Goal: Task Accomplishment & Management: Manage account settings

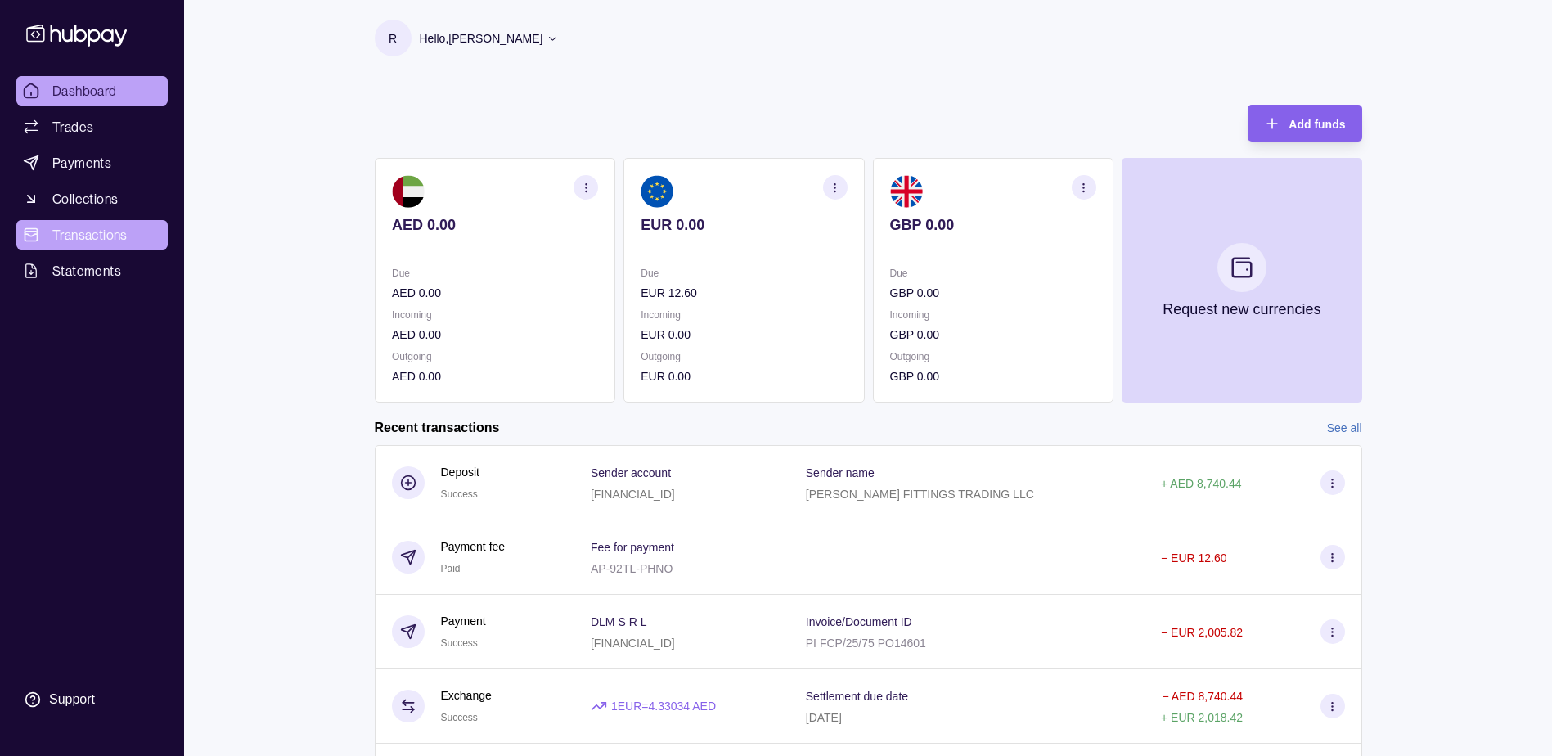
click at [98, 232] on span "Transactions" at bounding box center [89, 235] width 75 height 20
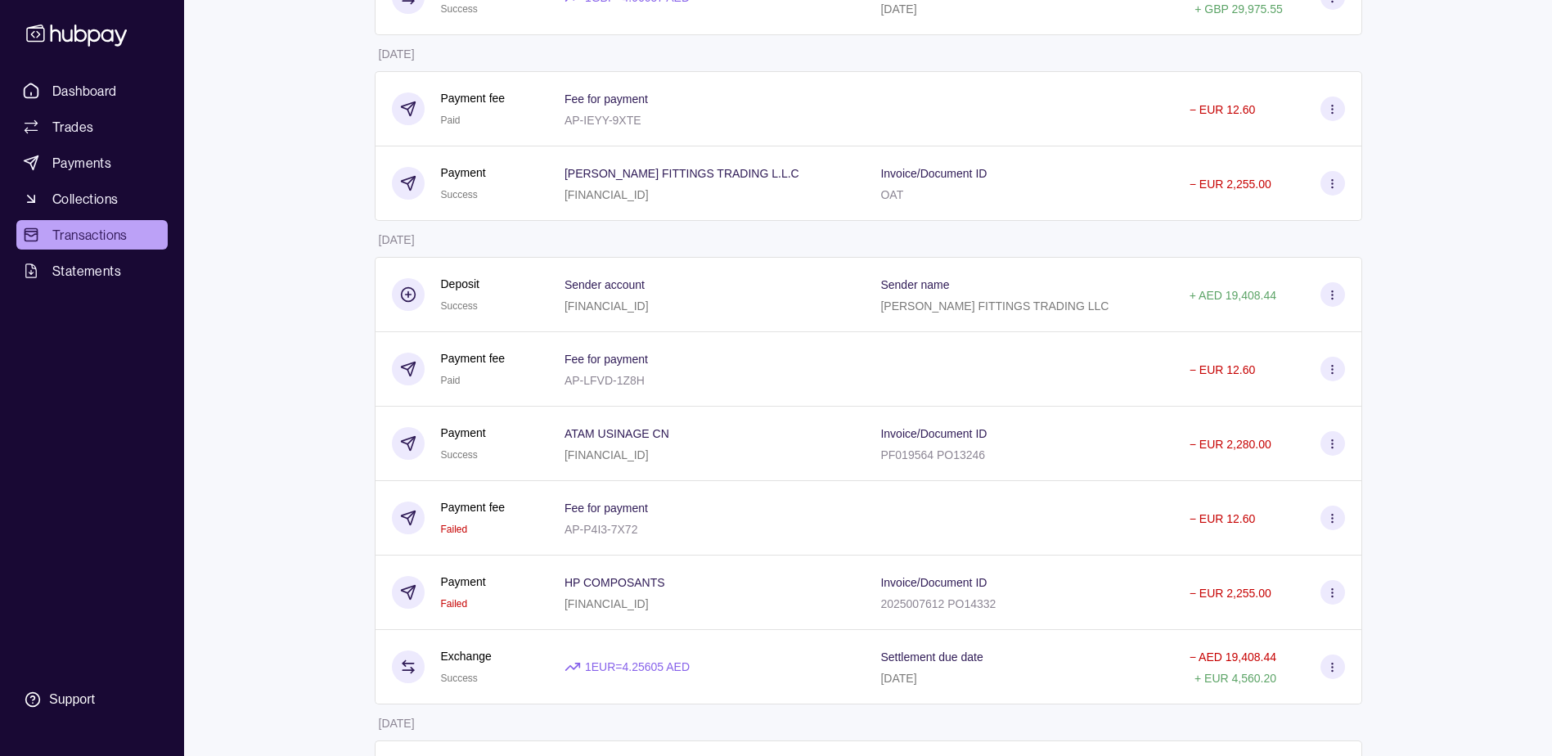
scroll to position [818, 0]
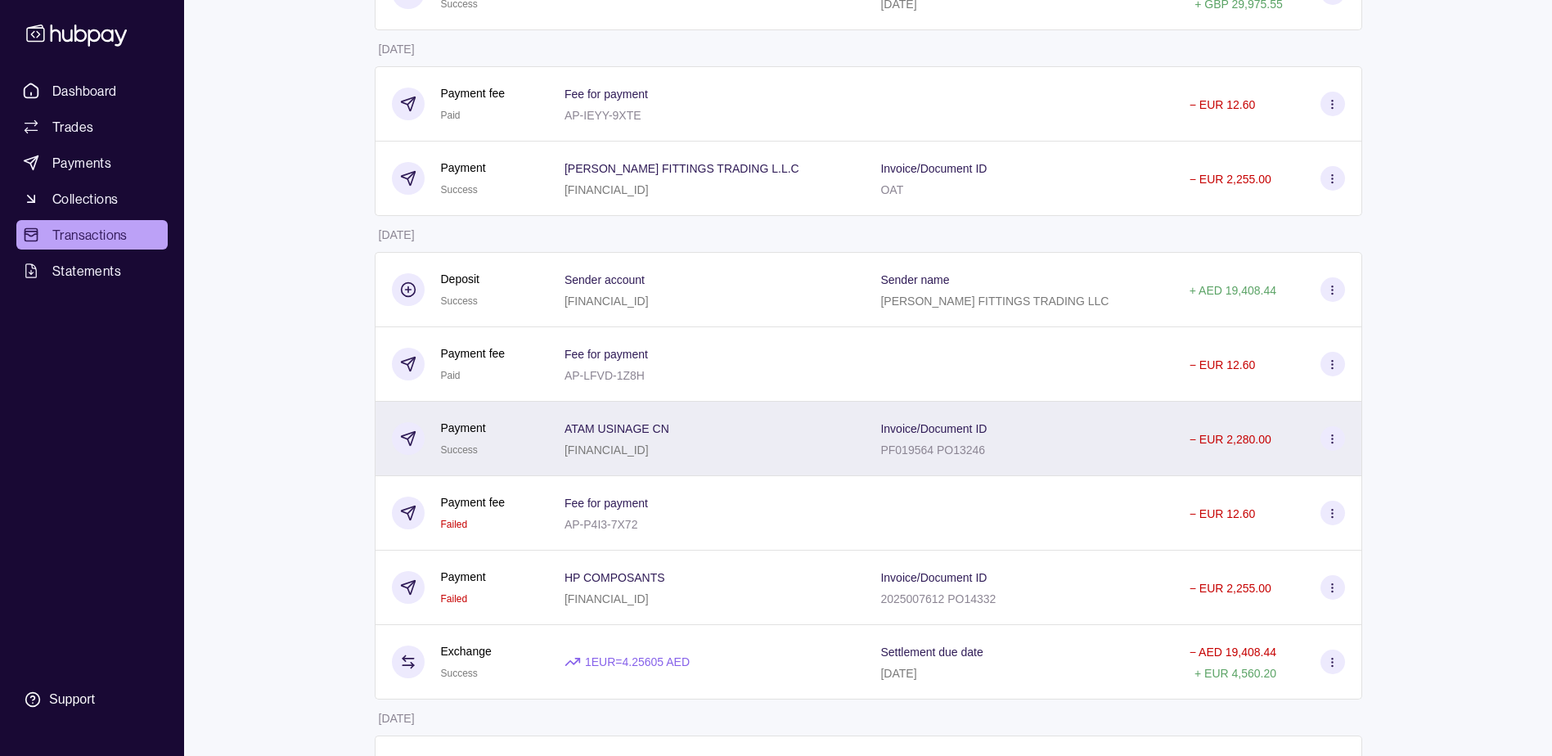
click at [1329, 435] on icon at bounding box center [1332, 439] width 12 height 12
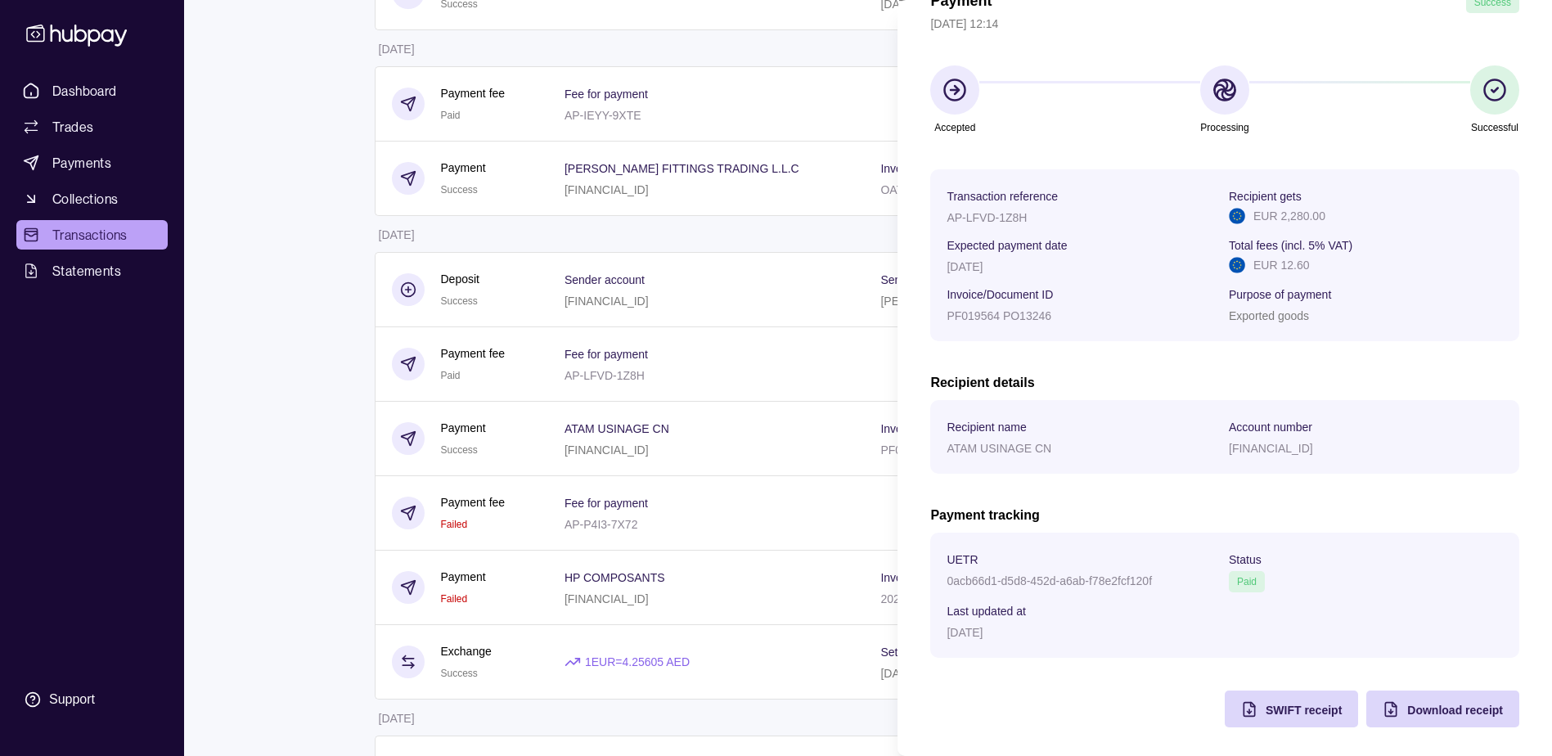
scroll to position [99, 0]
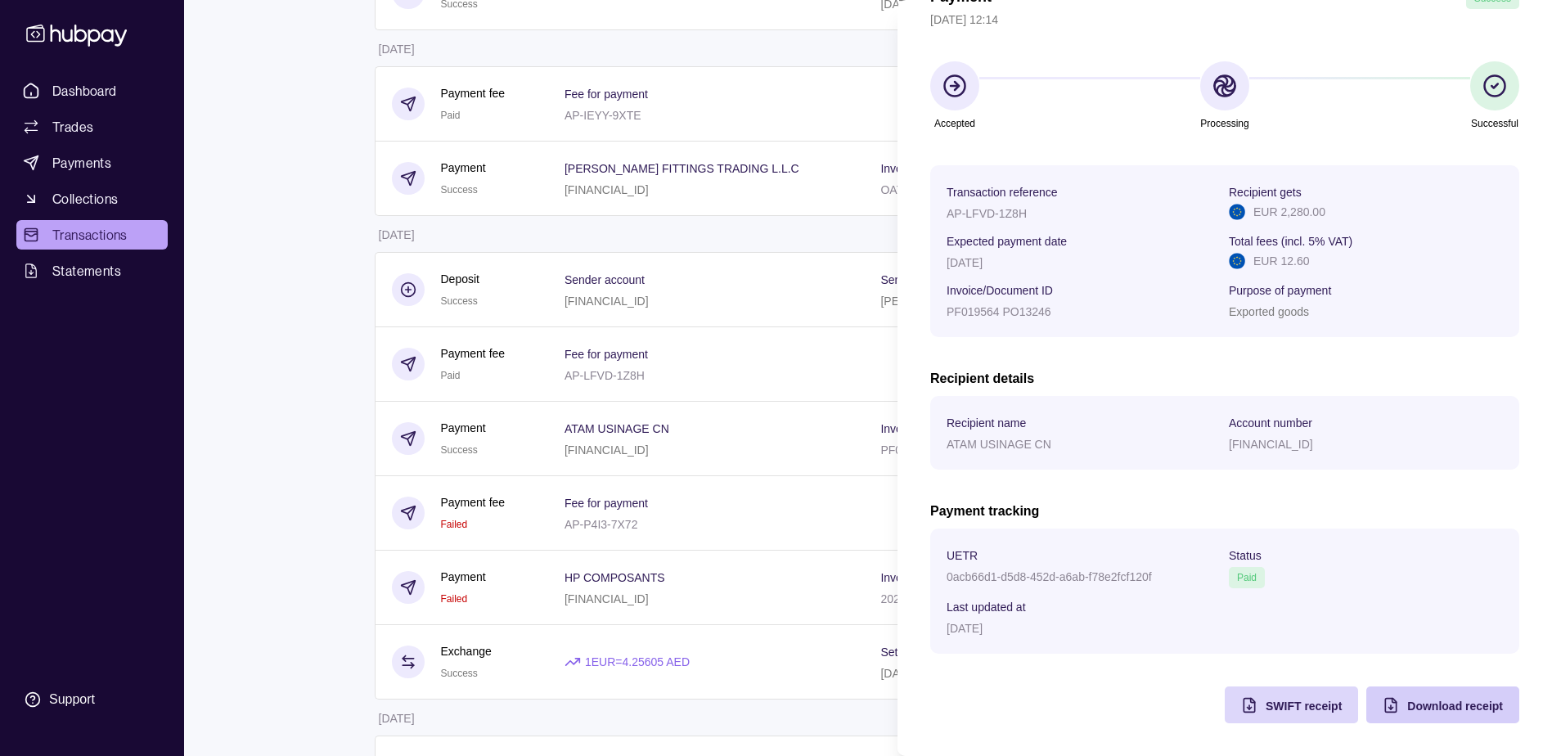
click at [1404, 694] on div "Download receipt" at bounding box center [1430, 704] width 145 height 37
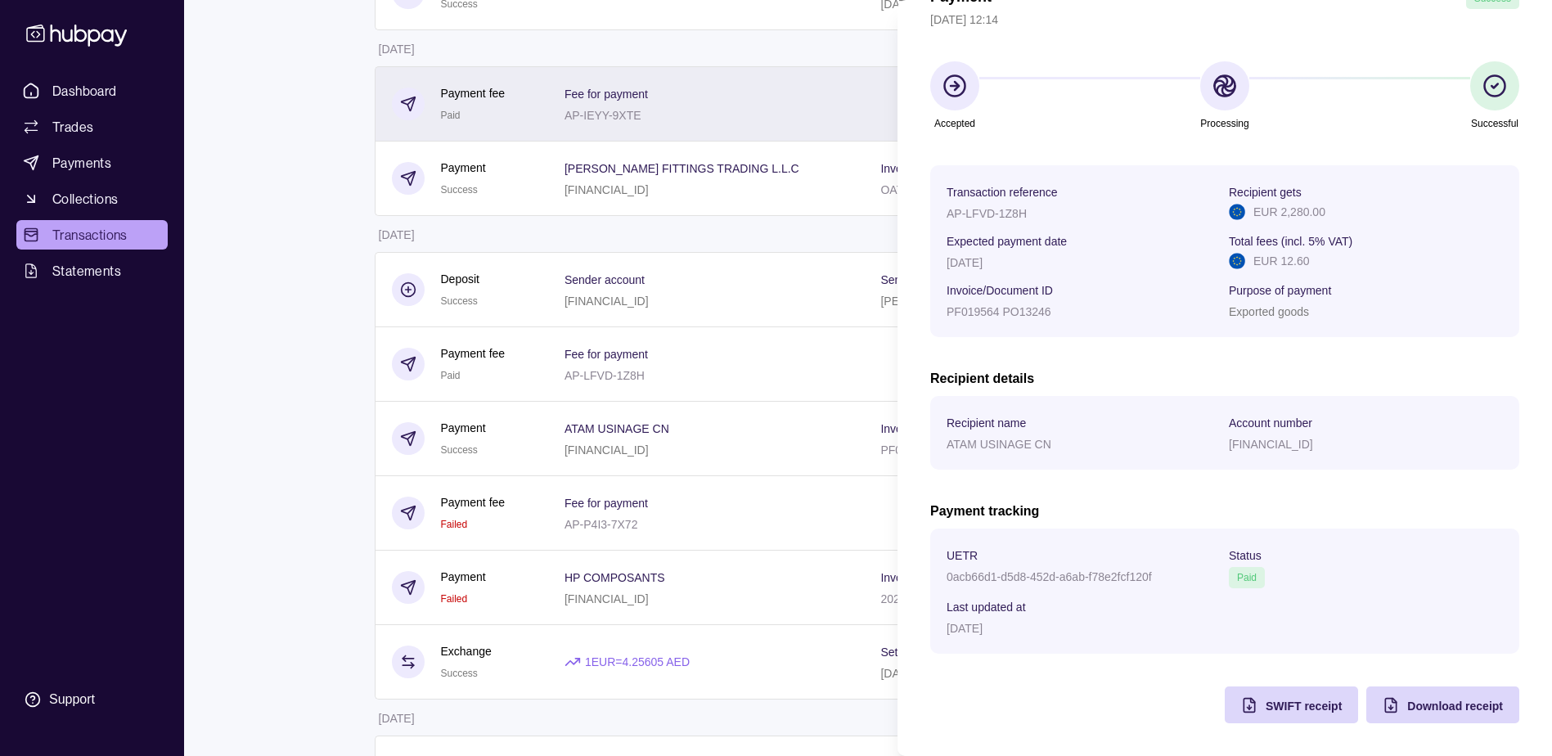
click at [830, 98] on html "Dashboard Trades Payments Collections Transactions Statements Support R Hello, …" at bounding box center [776, 124] width 1552 height 1885
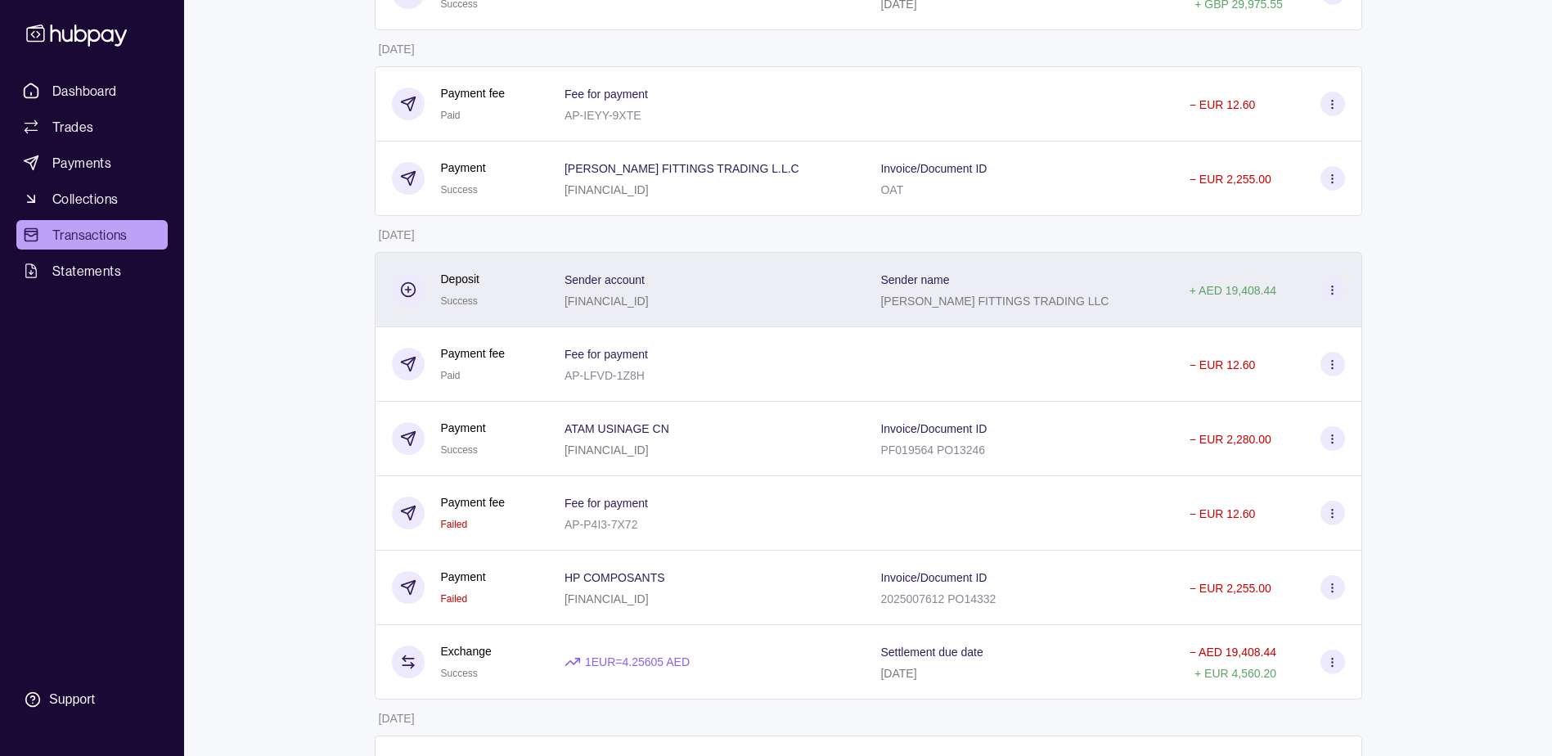
click at [1019, 290] on div "[PERSON_NAME] FITTINGS TRADING LLC" at bounding box center [994, 300] width 228 height 20
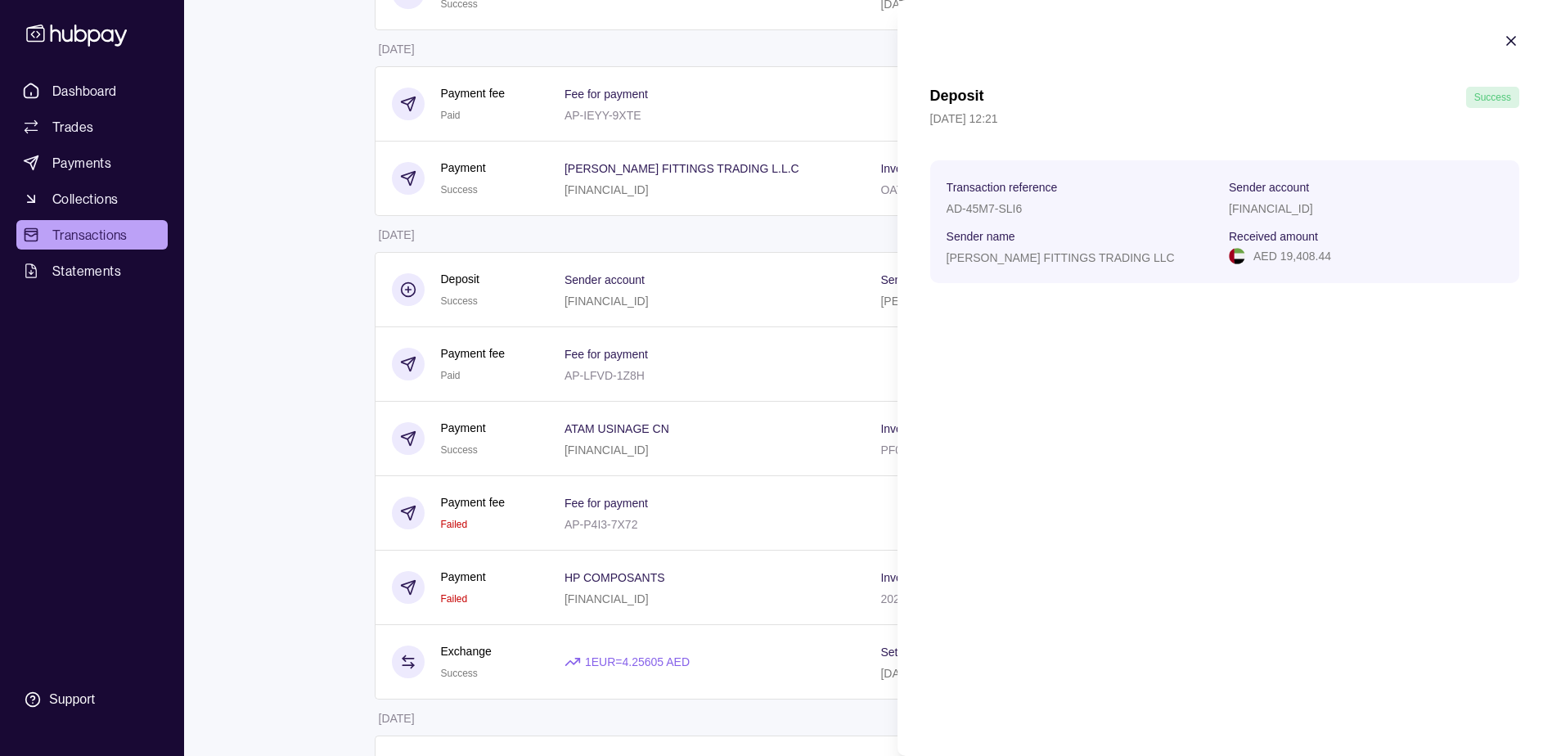
click at [794, 285] on html "Dashboard Trades Payments Collections Transactions Statements Support R Hello, …" at bounding box center [776, 124] width 1552 height 1885
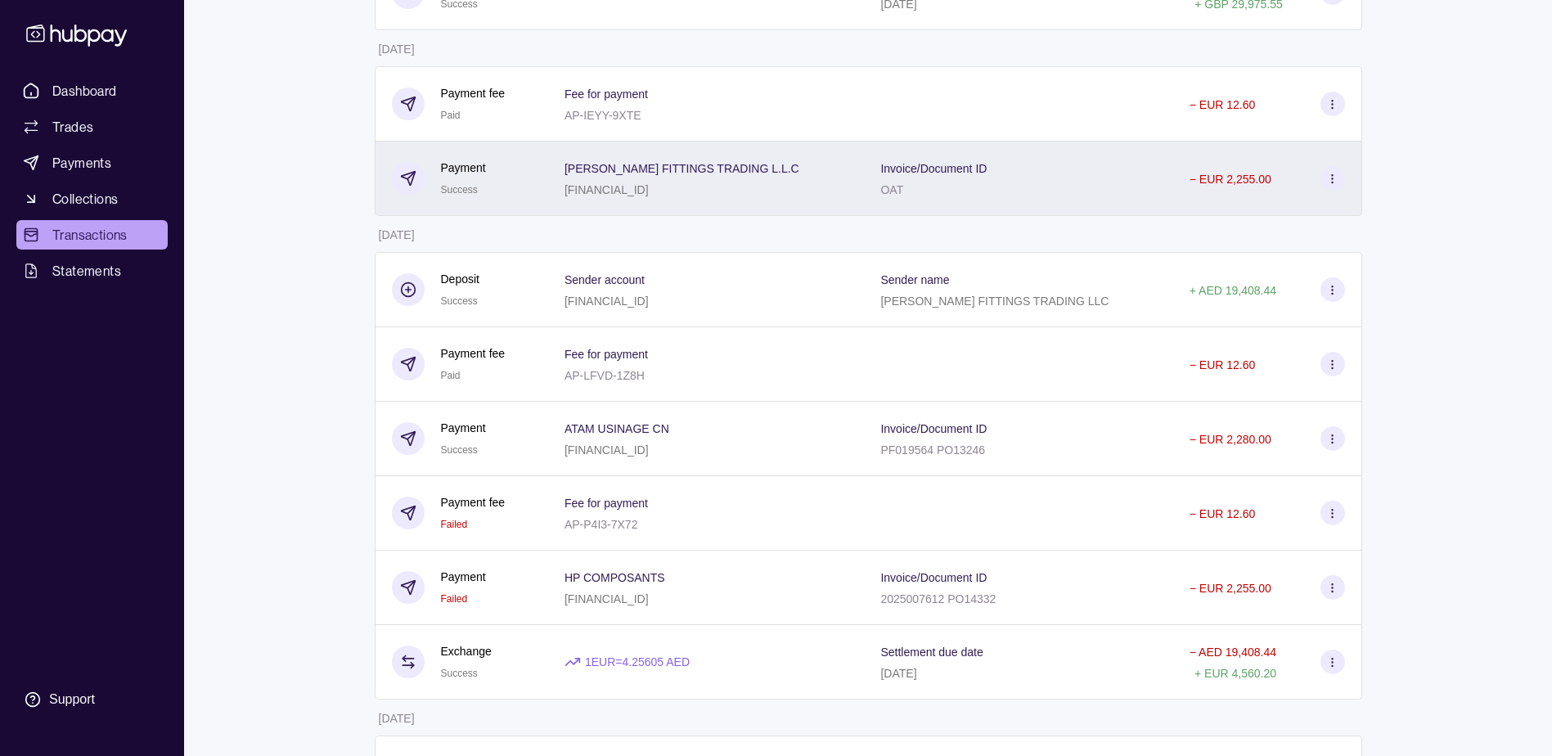
click at [1129, 180] on div "Invoice/Document ID OAT" at bounding box center [1018, 178] width 276 height 41
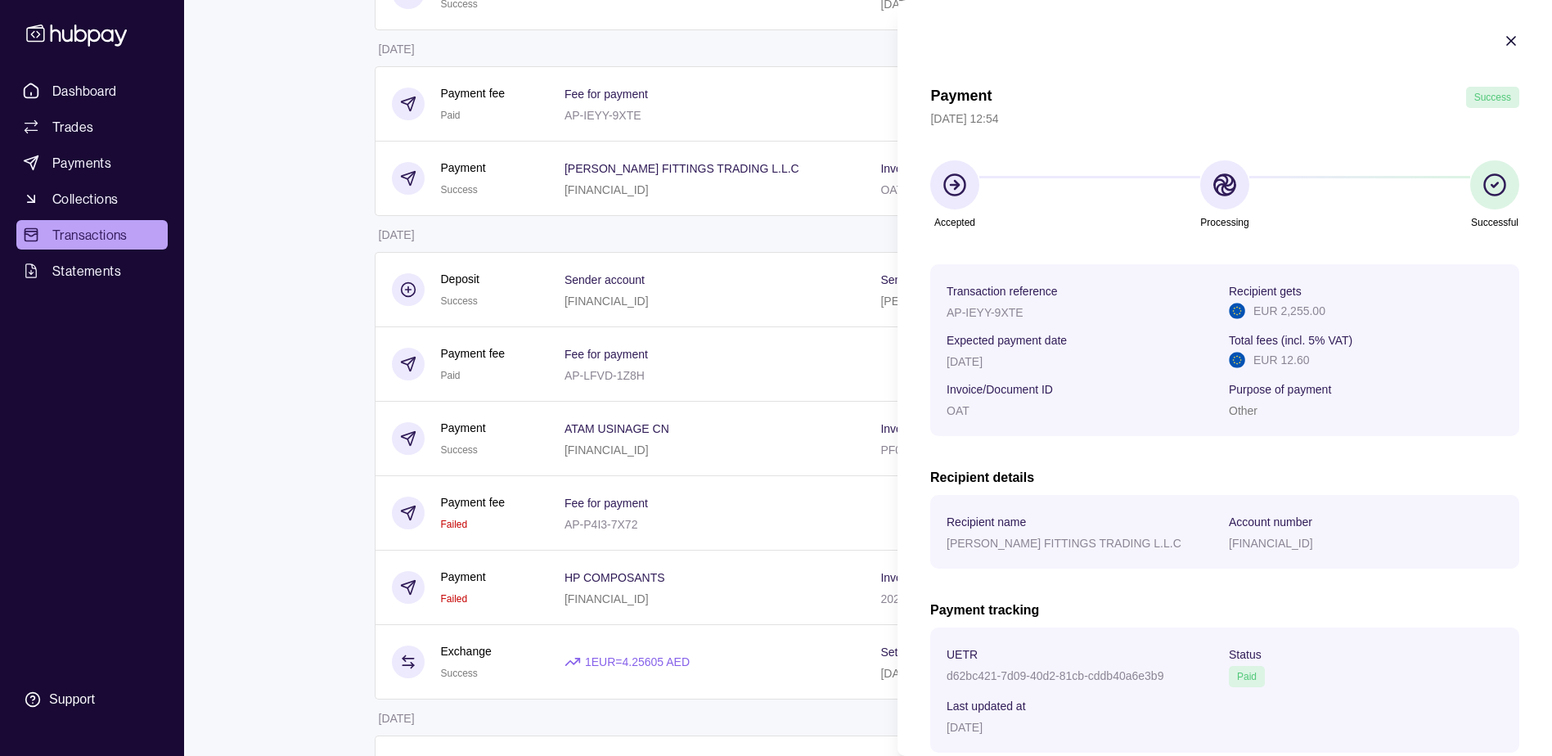
click at [1412, 514] on section "Account number" at bounding box center [1366, 521] width 274 height 20
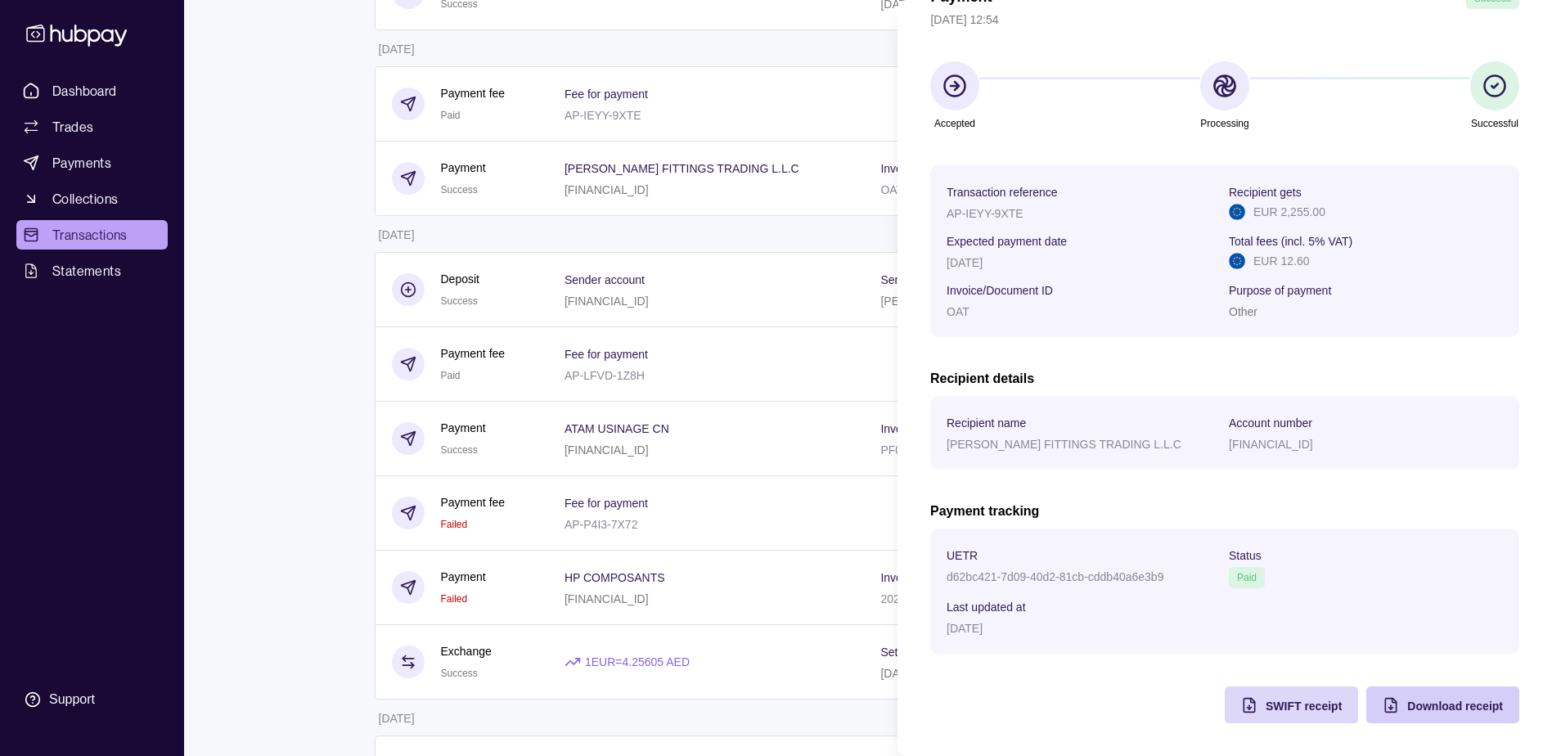
click at [1405, 686] on div "Download receipt" at bounding box center [1430, 704] width 145 height 37
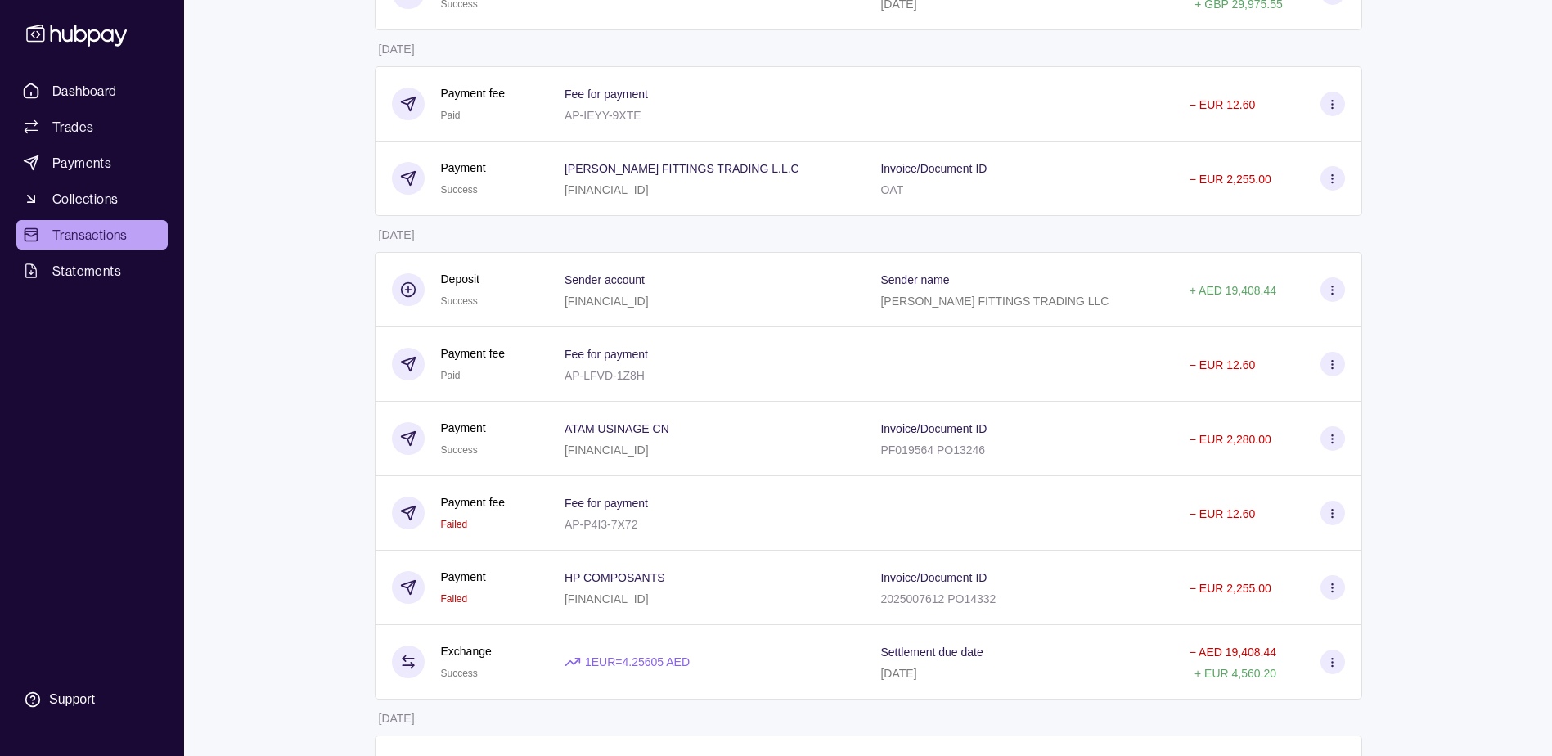
click at [824, 720] on html "Dashboard Trades Payments Collections Transactions Statements Support R Hello, …" at bounding box center [776, 124] width 1552 height 1885
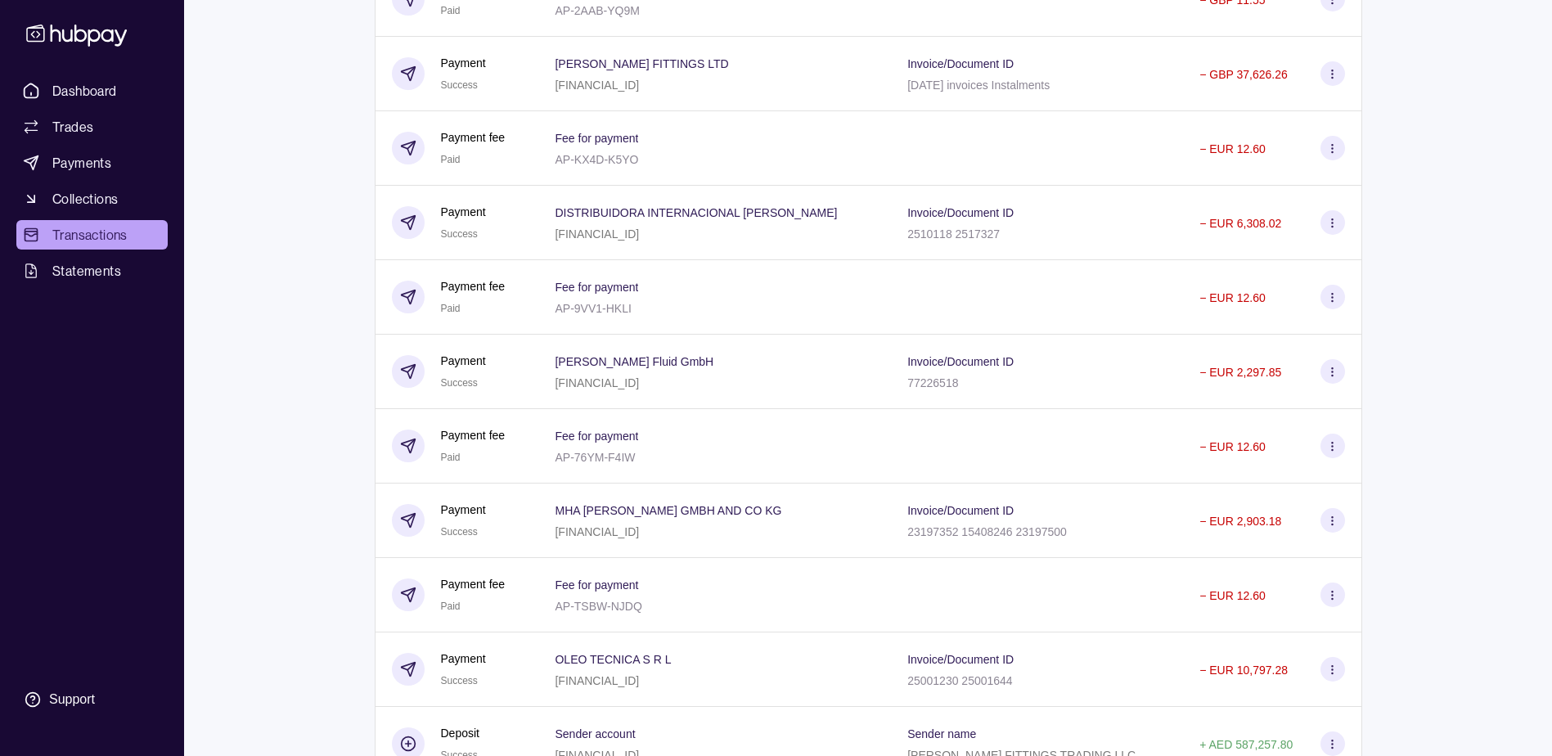
scroll to position [2536, 0]
